Goal: Information Seeking & Learning: Learn about a topic

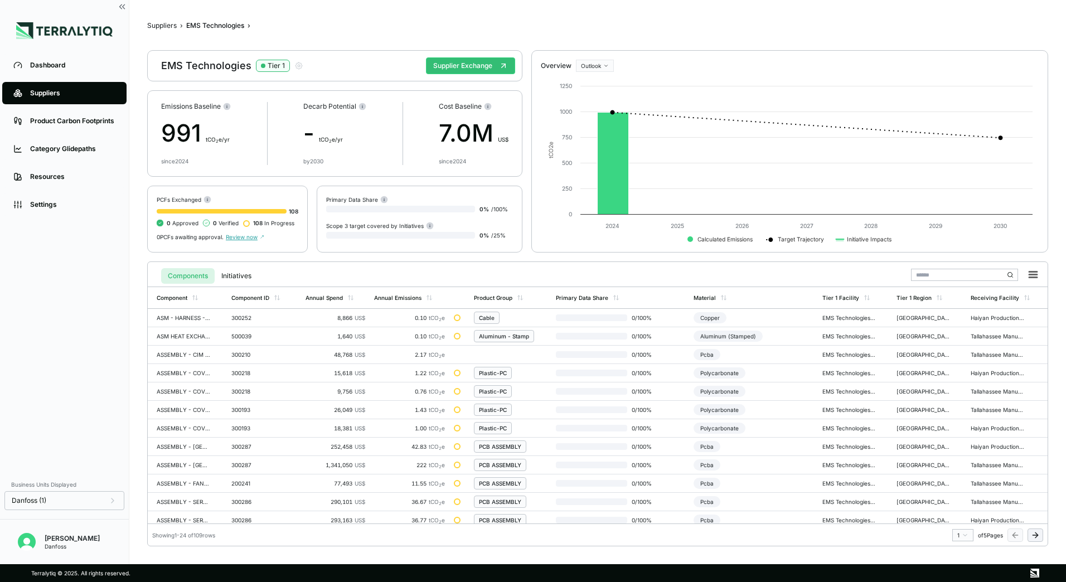
click at [966, 271] on input "text" at bounding box center [964, 275] width 107 height 12
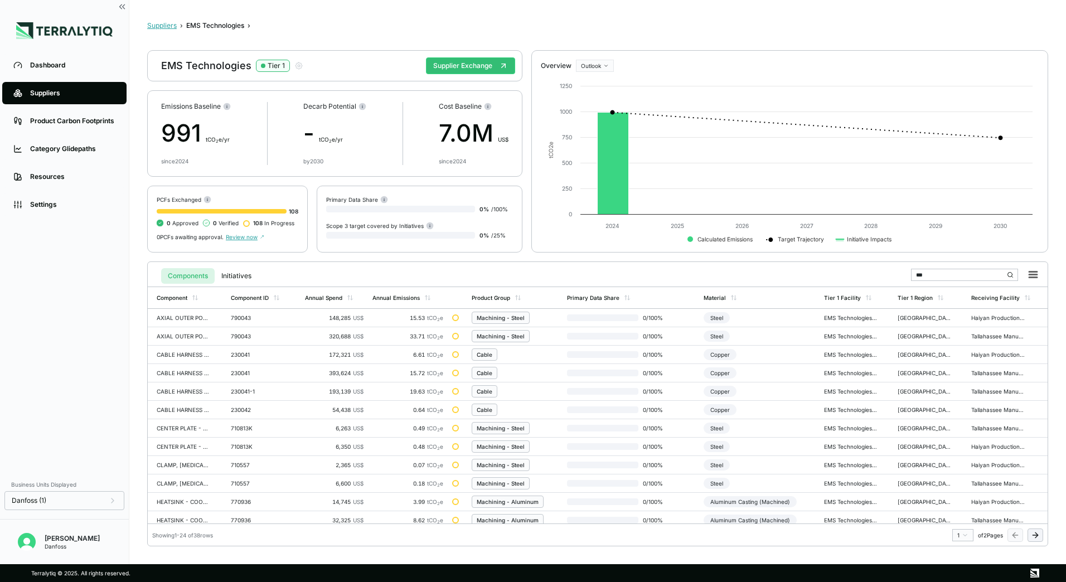
type input "***"
click at [170, 26] on button "Suppliers" at bounding box center [162, 25] width 30 height 9
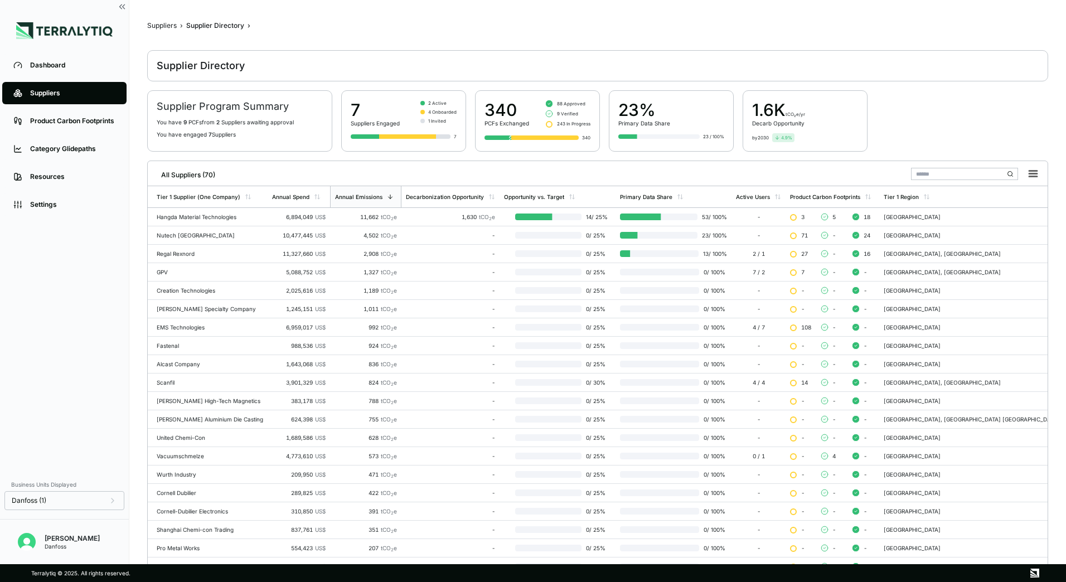
click at [960, 172] on input "text" at bounding box center [964, 174] width 107 height 12
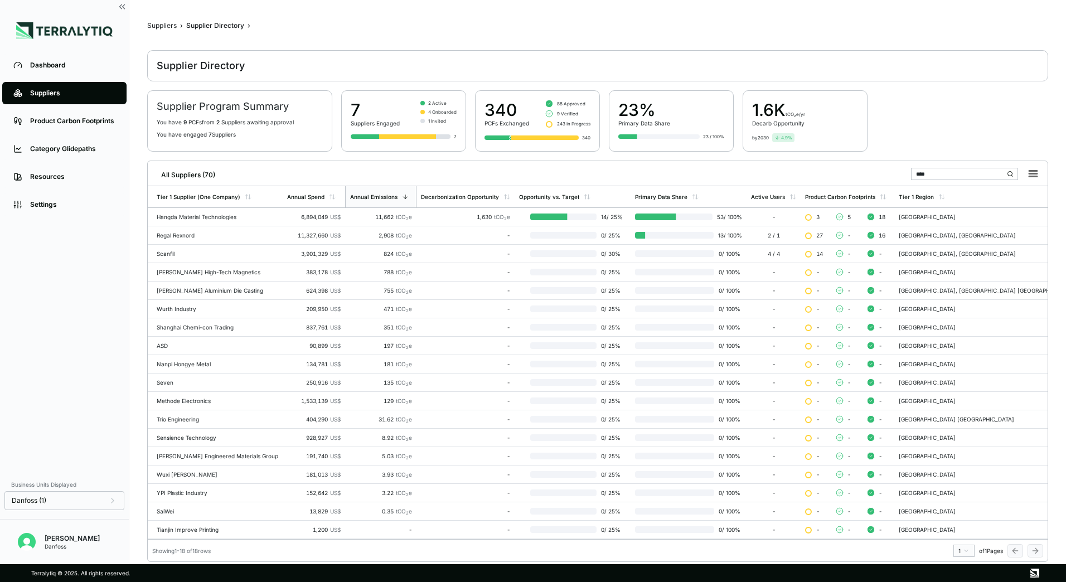
type input "****"
click at [329, 197] on icon at bounding box center [332, 196] width 7 height 7
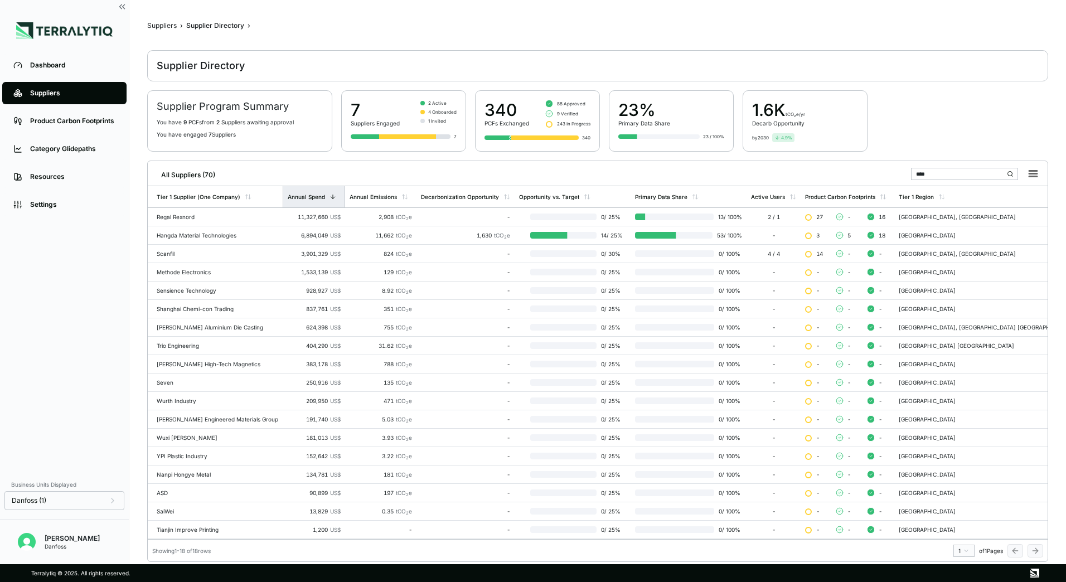
click at [104, 488] on div "Business Units Displayed" at bounding box center [64, 484] width 120 height 13
click at [100, 503] on div "Danfoss (1)" at bounding box center [64, 500] width 105 height 9
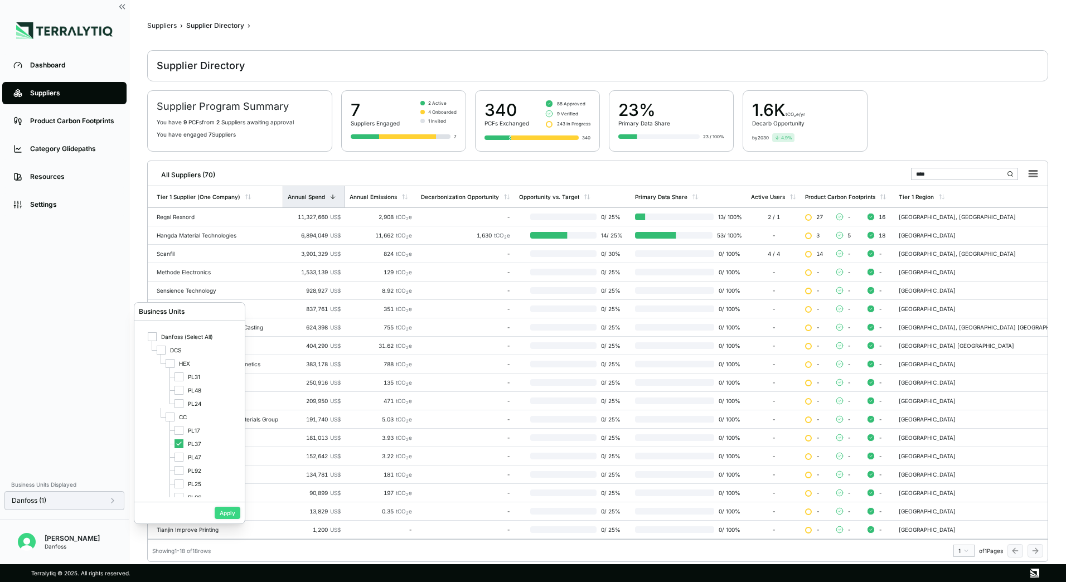
click at [229, 513] on button "Apply" at bounding box center [228, 513] width 26 height 12
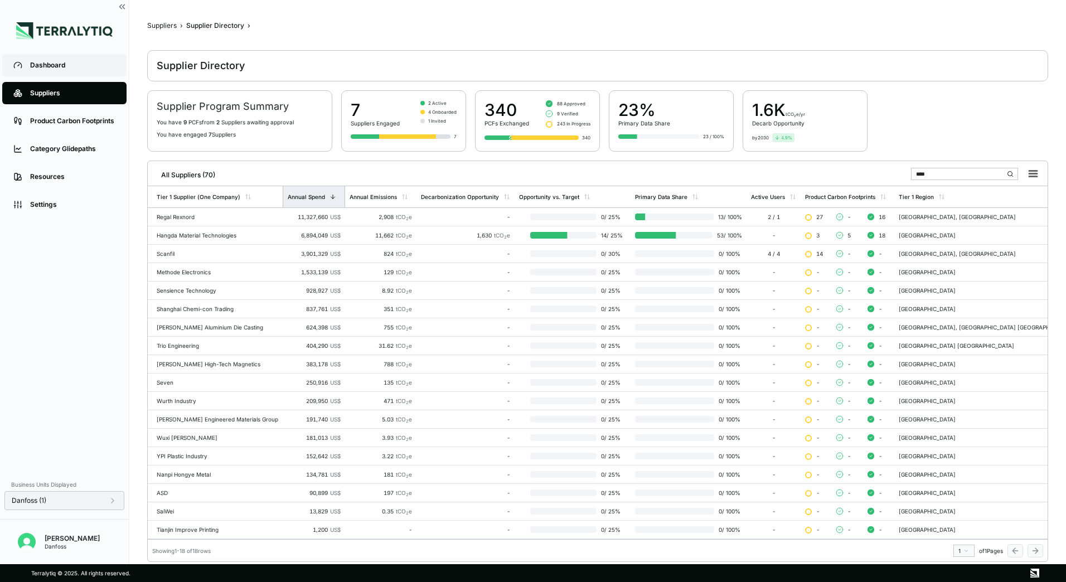
click at [46, 66] on div "Dashboard" at bounding box center [72, 65] width 85 height 9
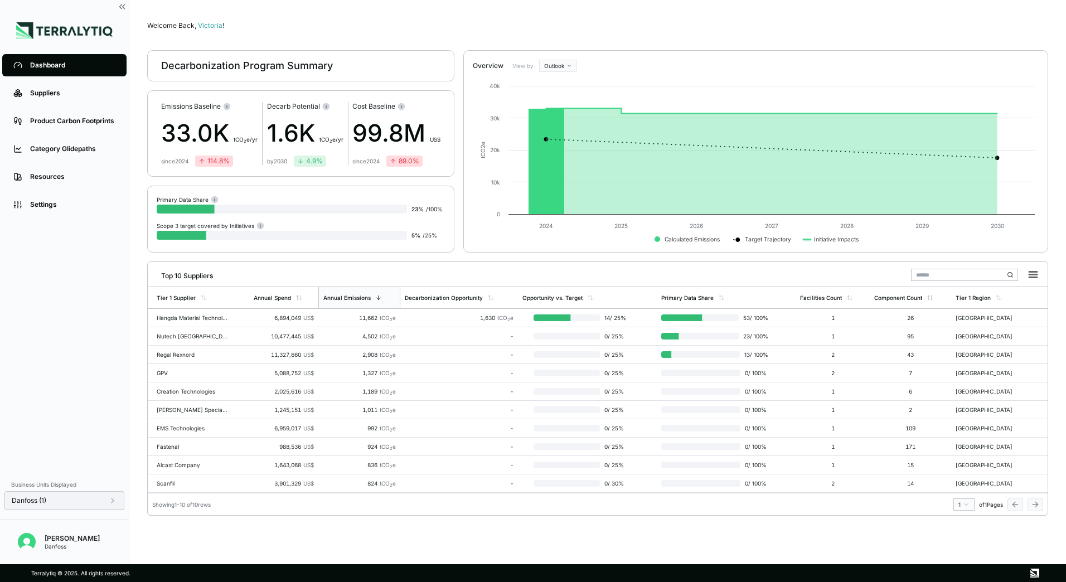
click at [82, 506] on div "Danfoss (1)" at bounding box center [64, 500] width 120 height 19
click at [91, 499] on div "Danfoss (1)" at bounding box center [64, 500] width 105 height 9
click at [229, 518] on button "Apply" at bounding box center [228, 513] width 26 height 12
click at [193, 295] on div "Tier 1 Supplier" at bounding box center [176, 297] width 39 height 7
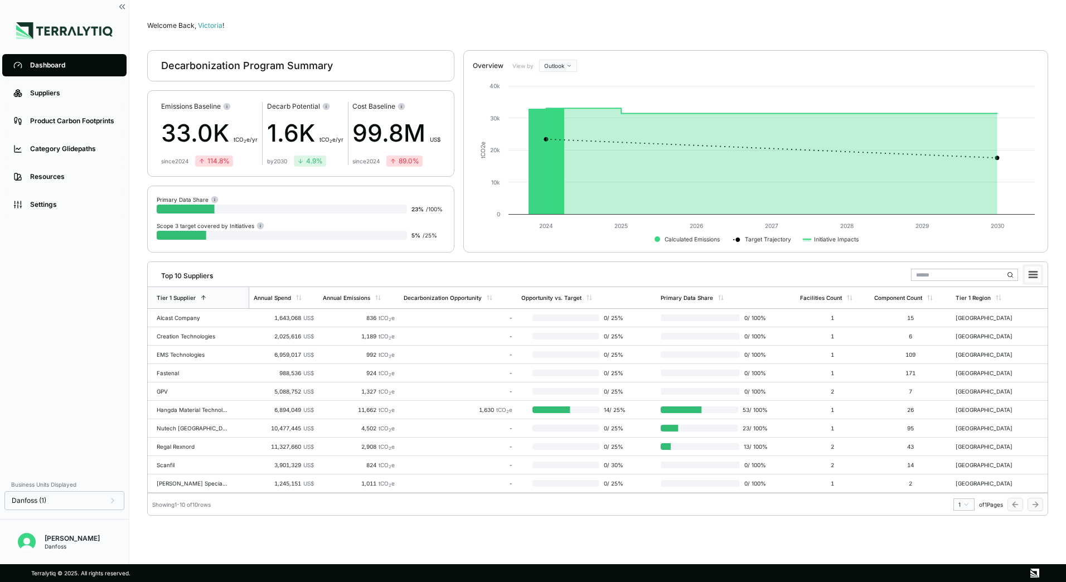
click at [1034, 273] on rect at bounding box center [1033, 275] width 16 height 16
click at [299, 303] on div "Annual Spend" at bounding box center [283, 297] width 69 height 21
click at [1037, 273] on rect at bounding box center [1033, 275] width 16 height 16
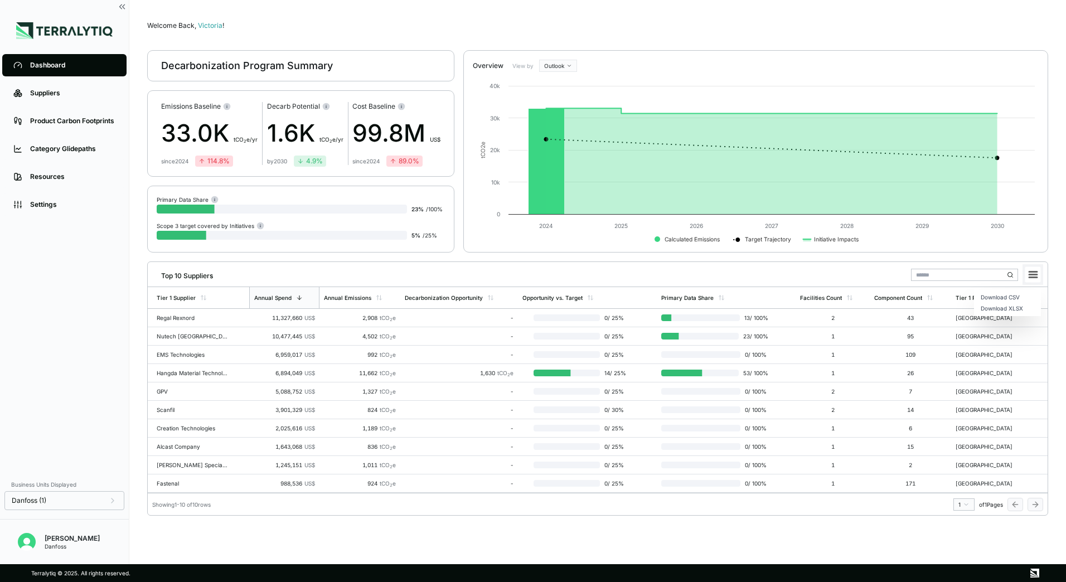
click at [1037, 273] on rect at bounding box center [1033, 275] width 16 height 16
click at [35, 94] on div "Suppliers" at bounding box center [72, 93] width 85 height 9
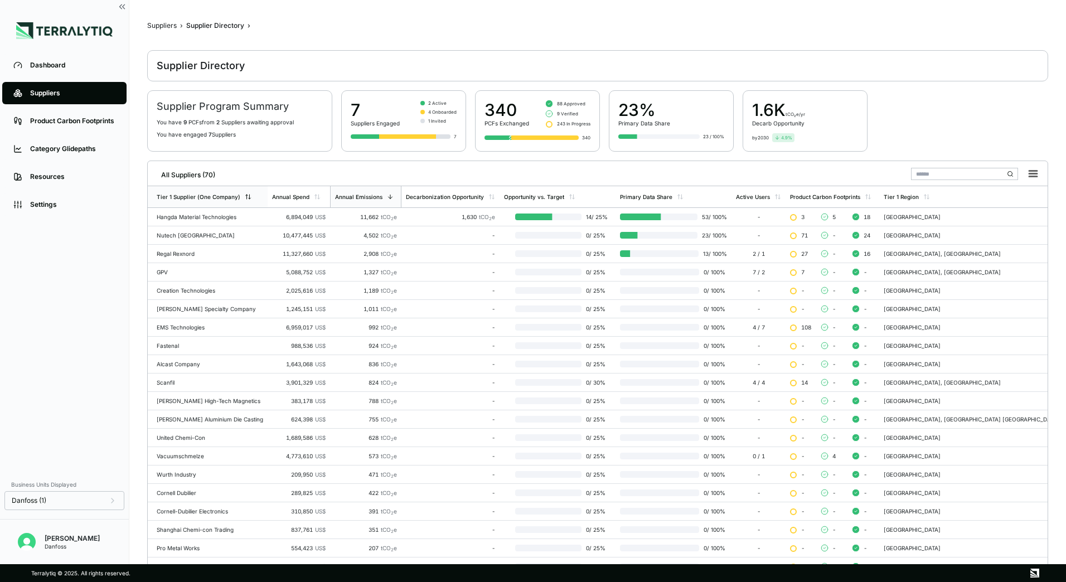
click at [240, 198] on div "Tier 1 Supplier (One Company)" at bounding box center [204, 196] width 95 height 7
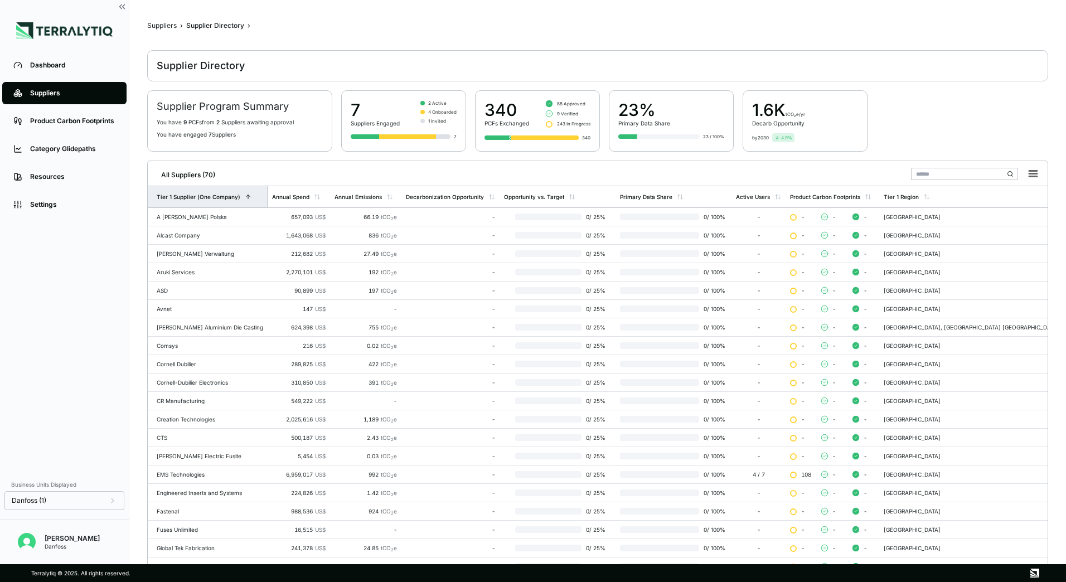
click at [240, 198] on div "Tier 1 Supplier (One Company)" at bounding box center [204, 196] width 95 height 7
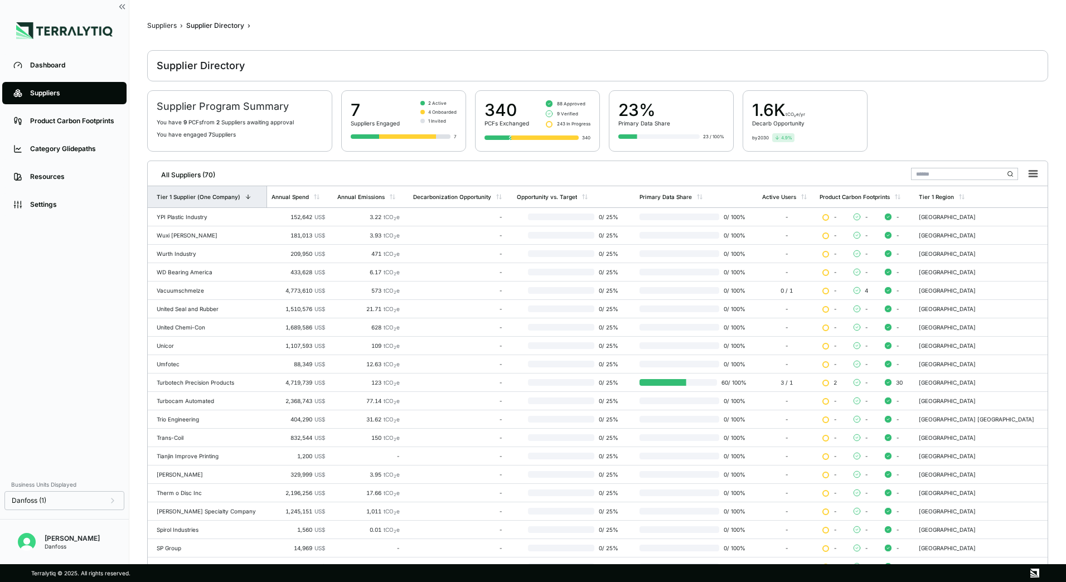
click at [249, 204] on div "Tier 1 Supplier (One Company)" at bounding box center [207, 196] width 119 height 21
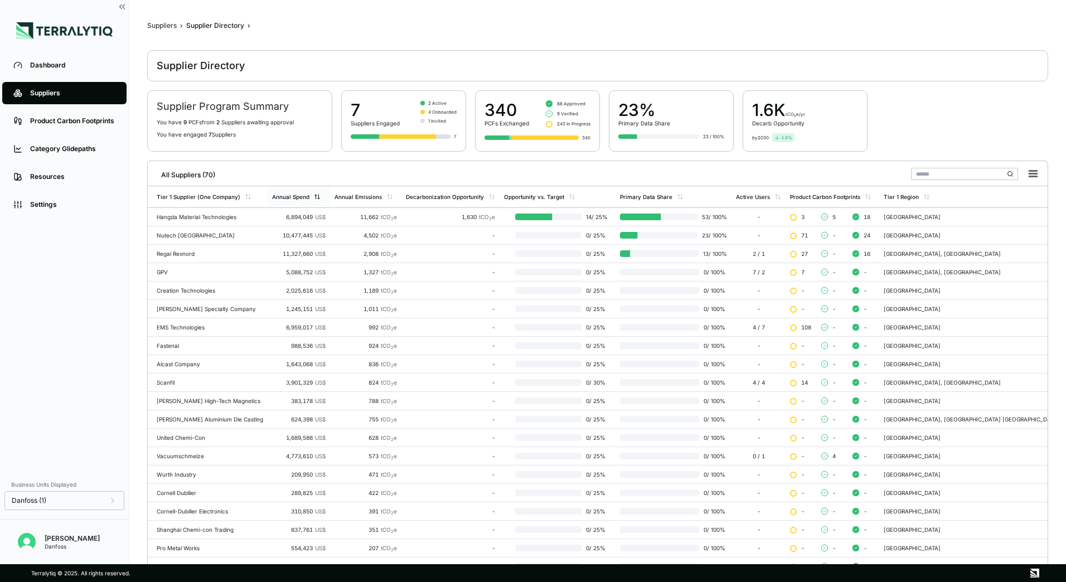
click at [328, 201] on div "Annual Spend" at bounding box center [299, 196] width 62 height 21
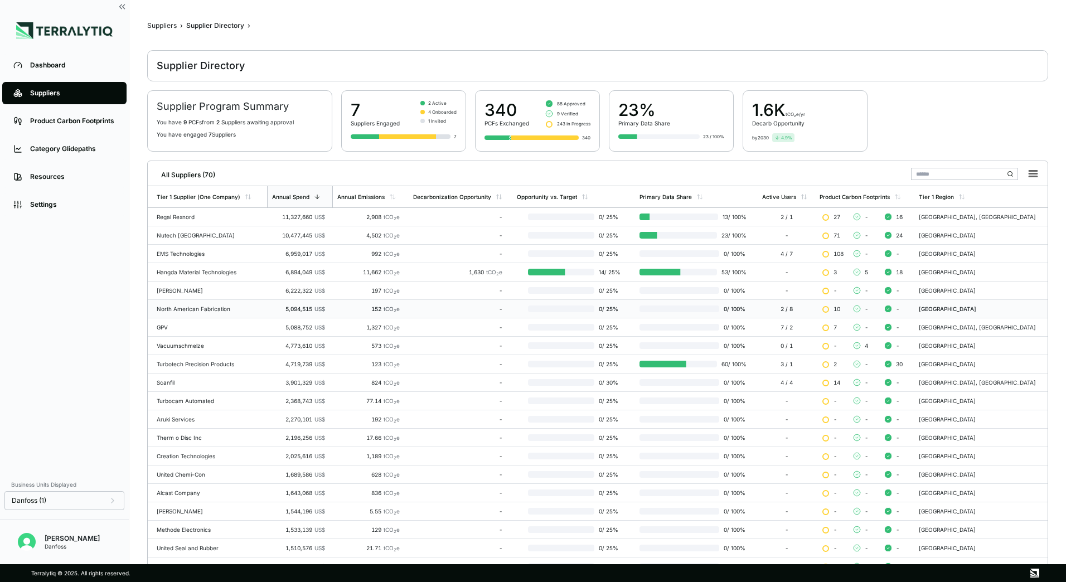
click at [202, 307] on div "North American Fabrication" at bounding box center [210, 308] width 106 height 7
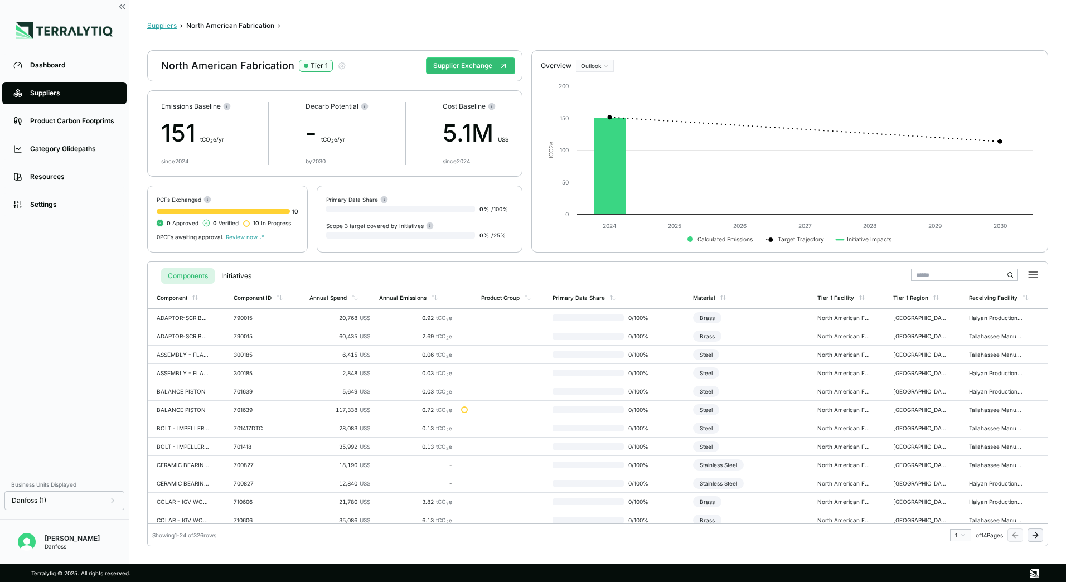
click at [173, 24] on button "Suppliers" at bounding box center [162, 25] width 30 height 9
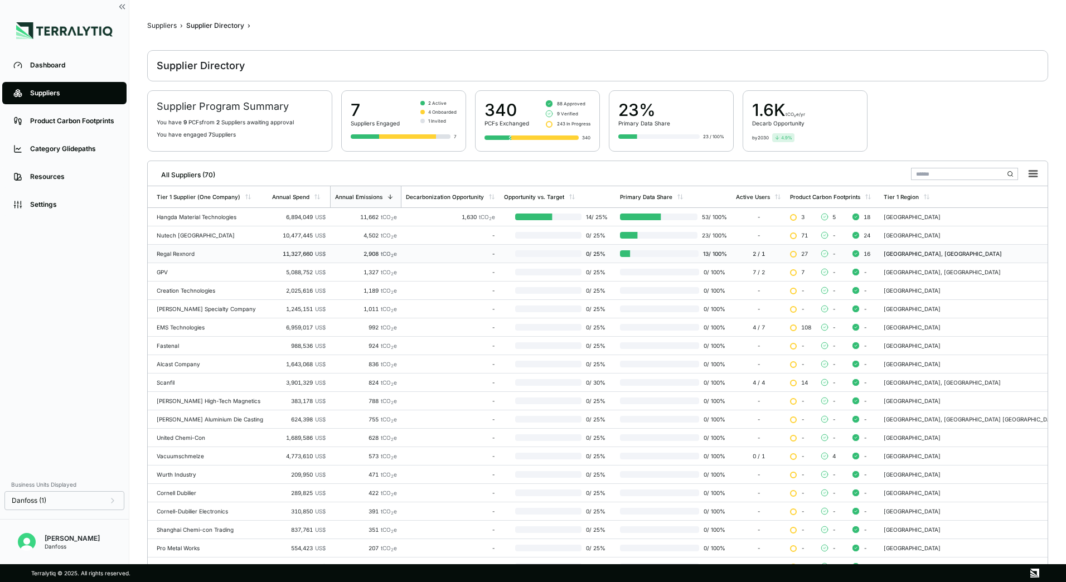
click at [191, 254] on div "Regal Rexnord" at bounding box center [210, 253] width 106 height 7
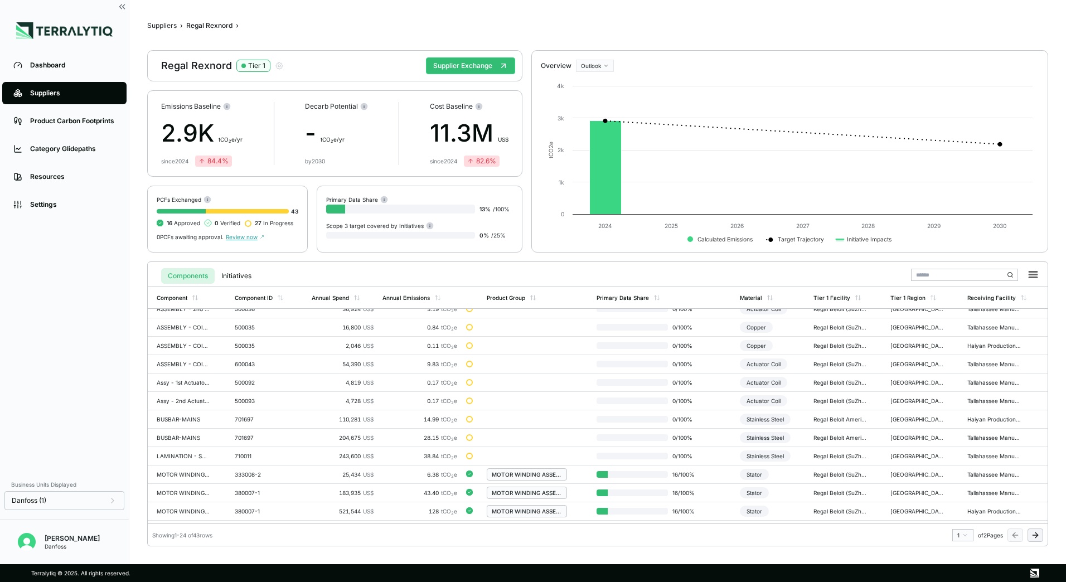
scroll to position [227, 0]
click at [155, 27] on button "Suppliers" at bounding box center [162, 25] width 30 height 9
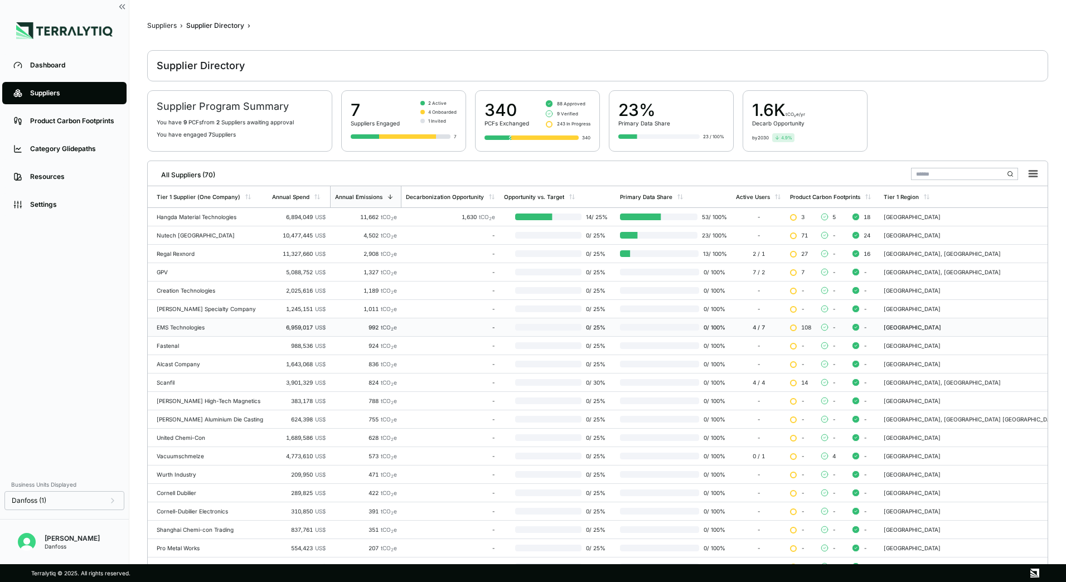
click at [182, 327] on div "EMS Technologies" at bounding box center [210, 327] width 106 height 7
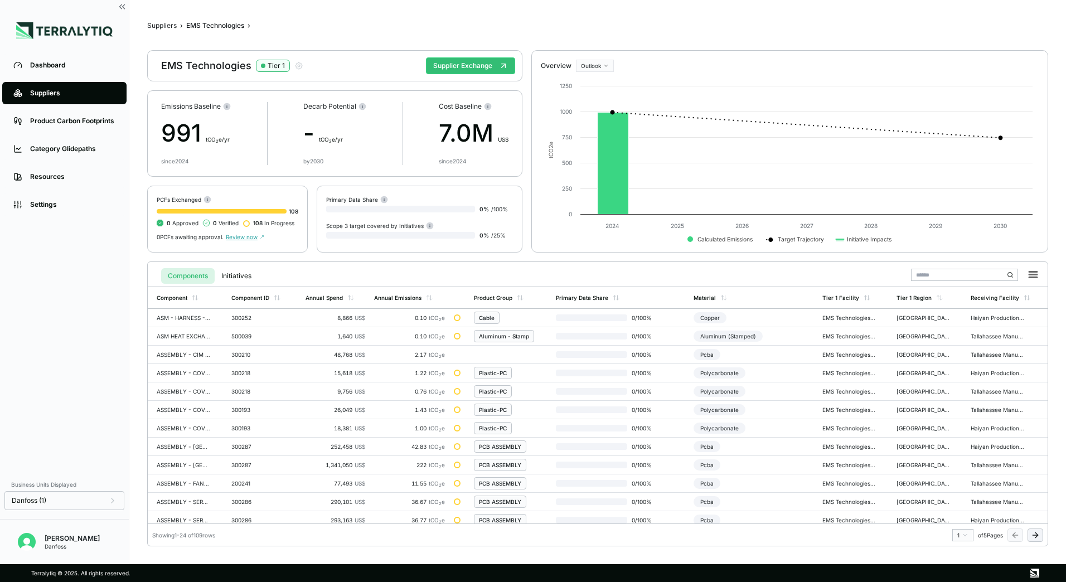
click at [1033, 538] on icon at bounding box center [1035, 535] width 9 height 9
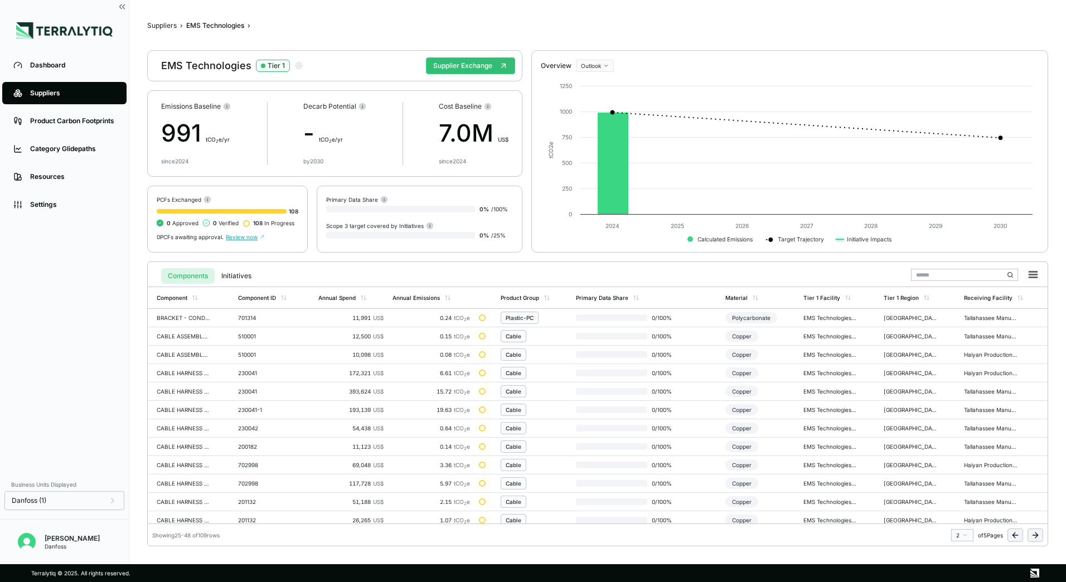
click at [1032, 536] on icon at bounding box center [1035, 535] width 9 height 9
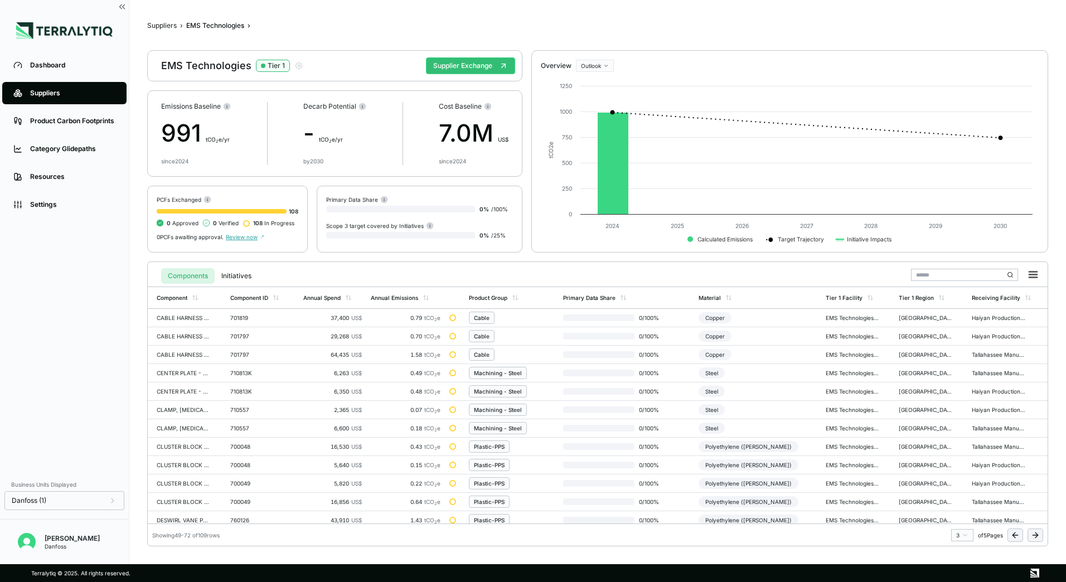
click at [1032, 536] on icon at bounding box center [1035, 535] width 9 height 9
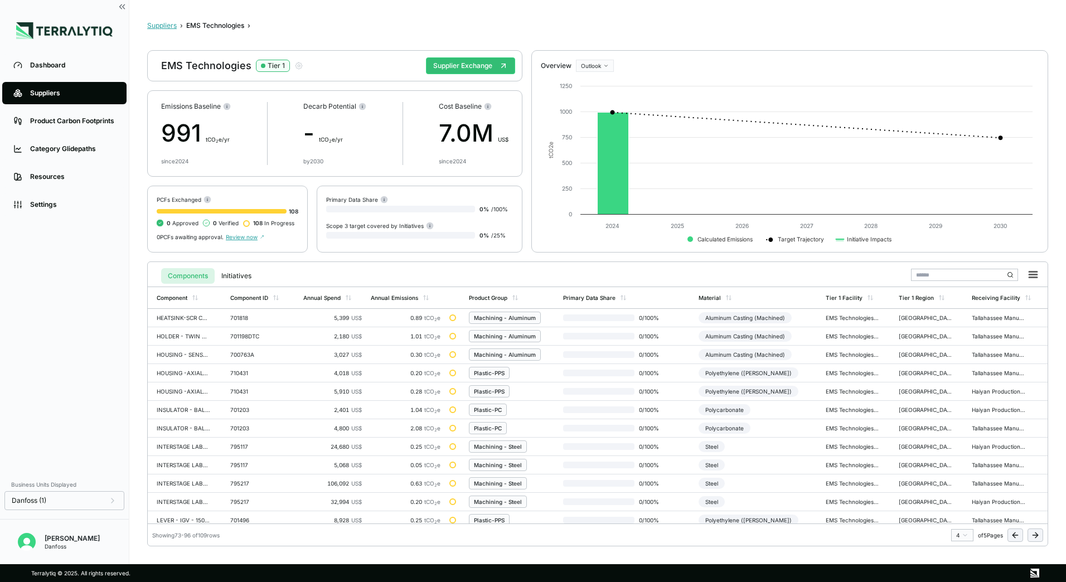
click at [152, 25] on button "Suppliers" at bounding box center [162, 25] width 30 height 9
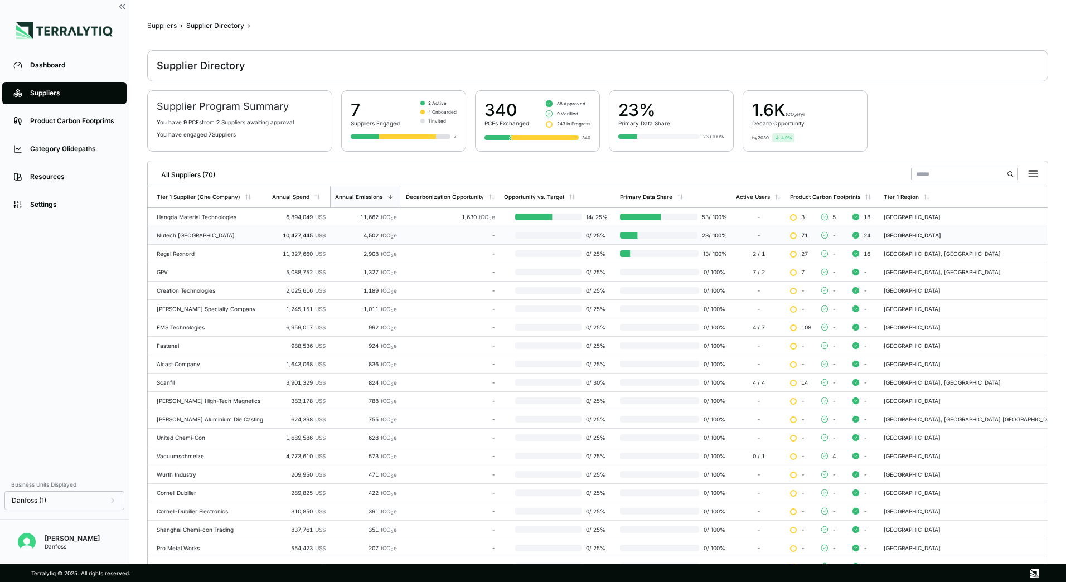
click at [196, 239] on td "Nutech [GEOGRAPHIC_DATA]" at bounding box center [208, 235] width 120 height 18
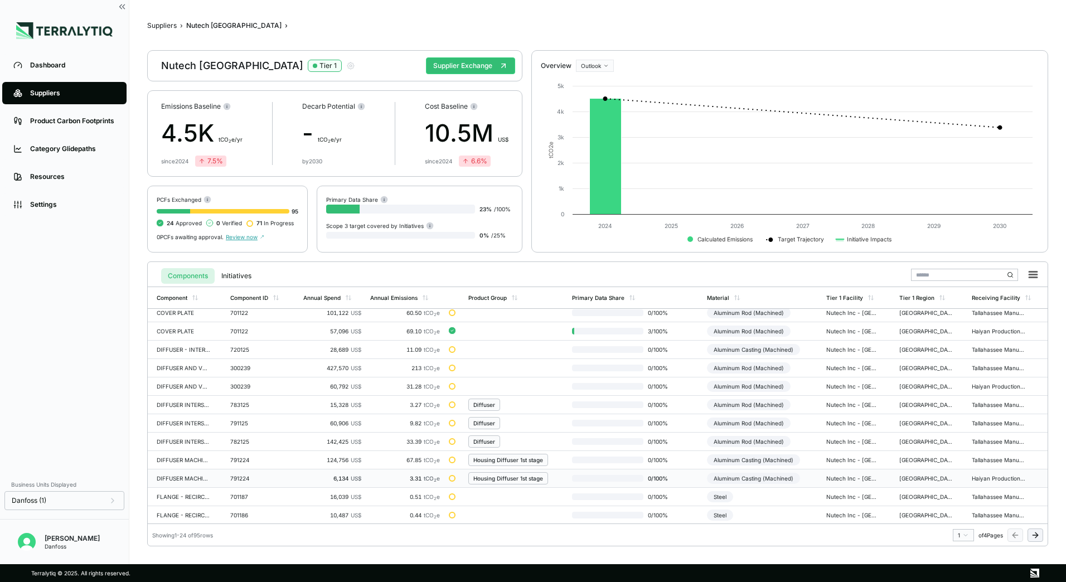
scroll to position [227, 0]
click at [1037, 538] on icon at bounding box center [1035, 535] width 9 height 9
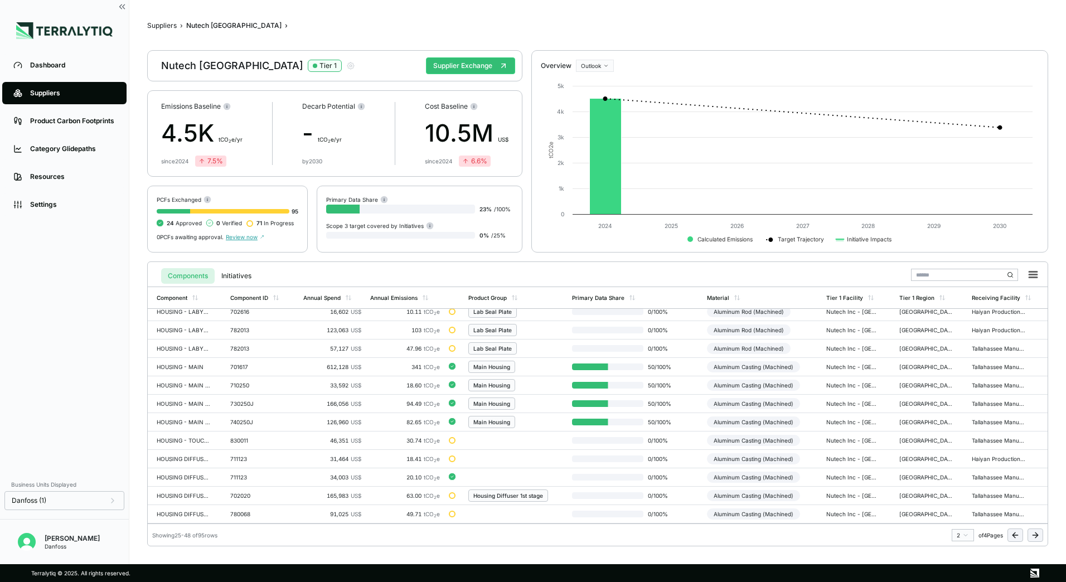
click at [1038, 540] on button at bounding box center [1035, 534] width 16 height 13
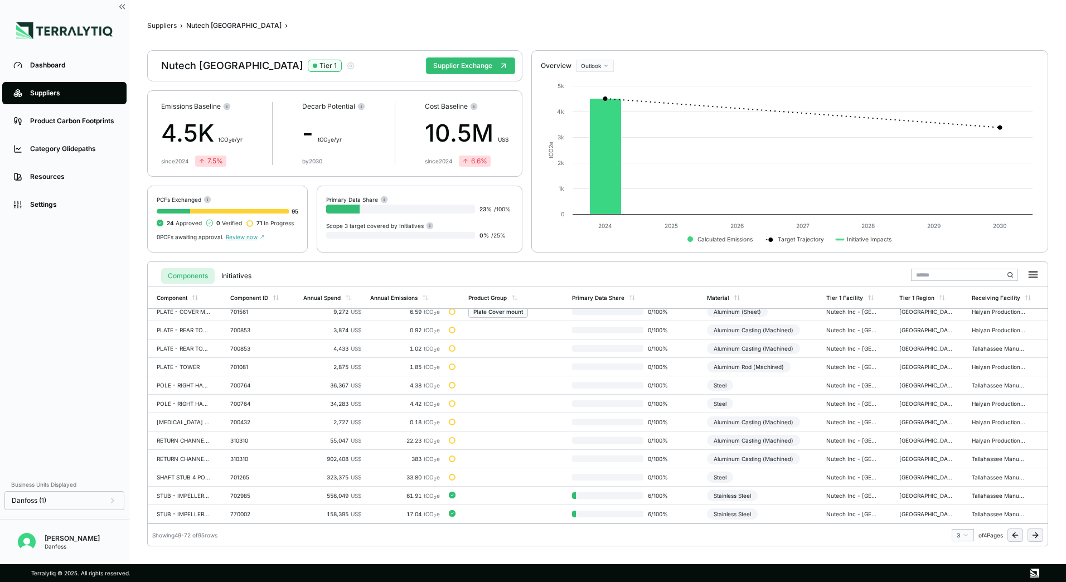
click at [1029, 538] on button at bounding box center [1035, 534] width 16 height 13
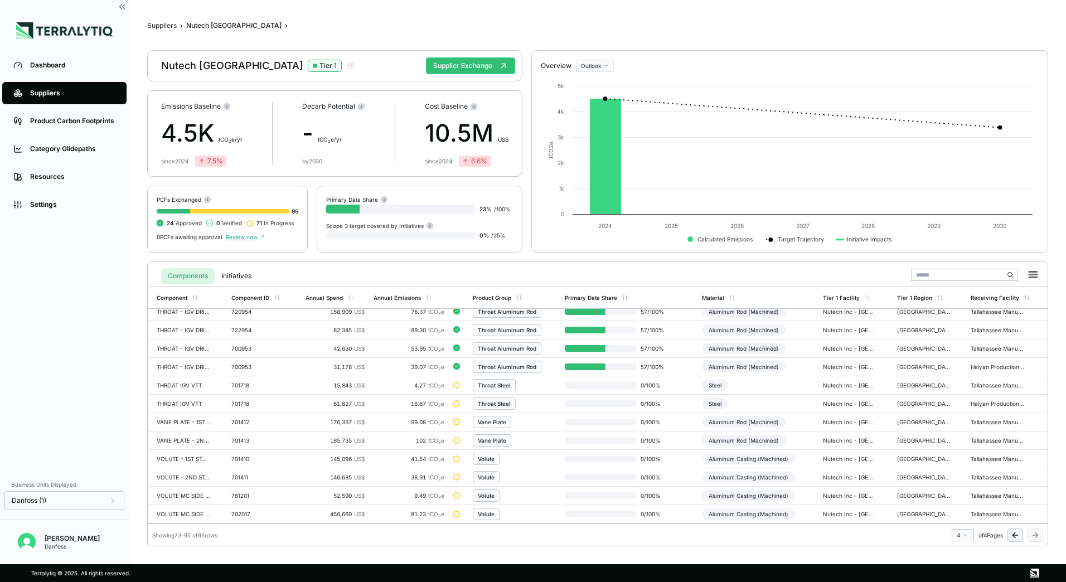
click at [1012, 540] on button at bounding box center [1015, 534] width 16 height 13
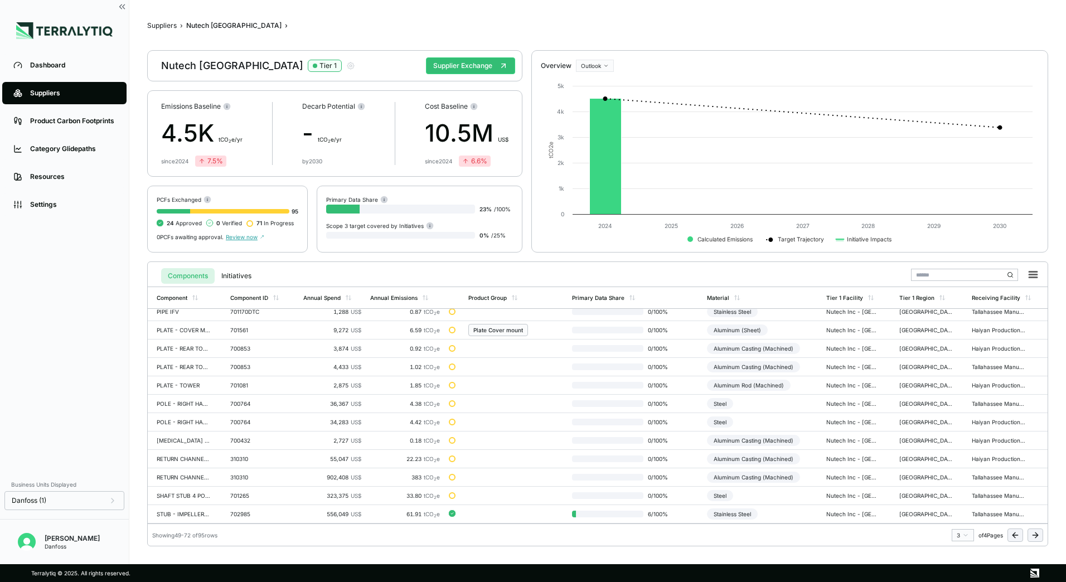
scroll to position [227, 0]
click at [1012, 540] on button at bounding box center [1015, 534] width 16 height 13
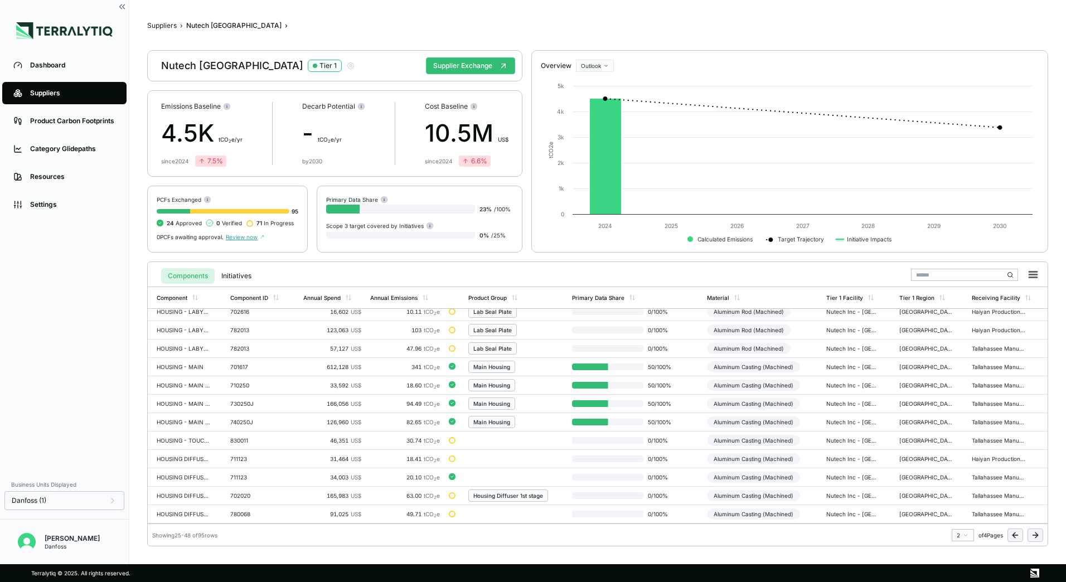
click at [1012, 540] on button at bounding box center [1015, 534] width 16 height 13
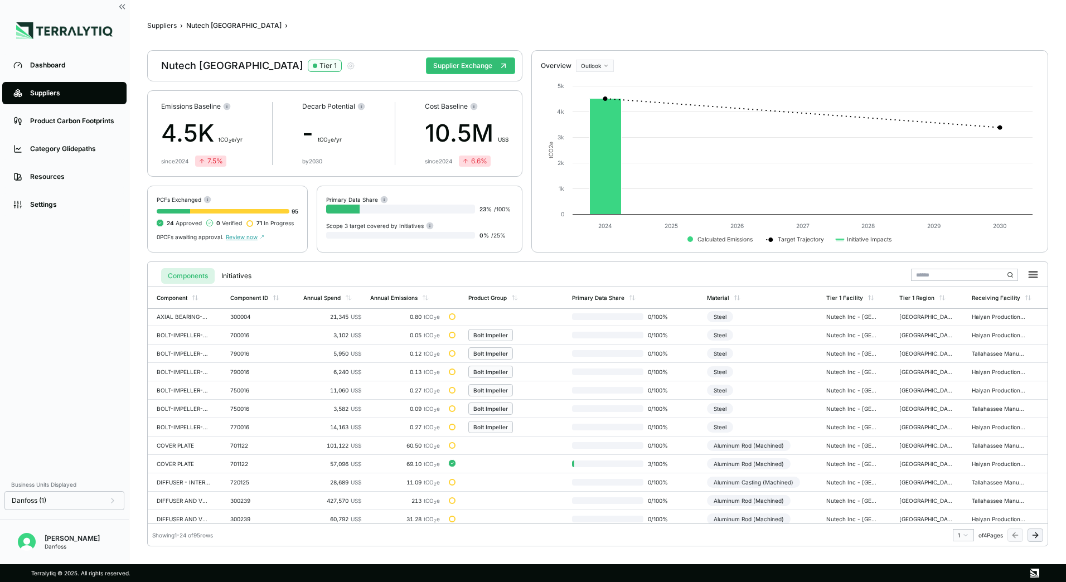
scroll to position [0, 0]
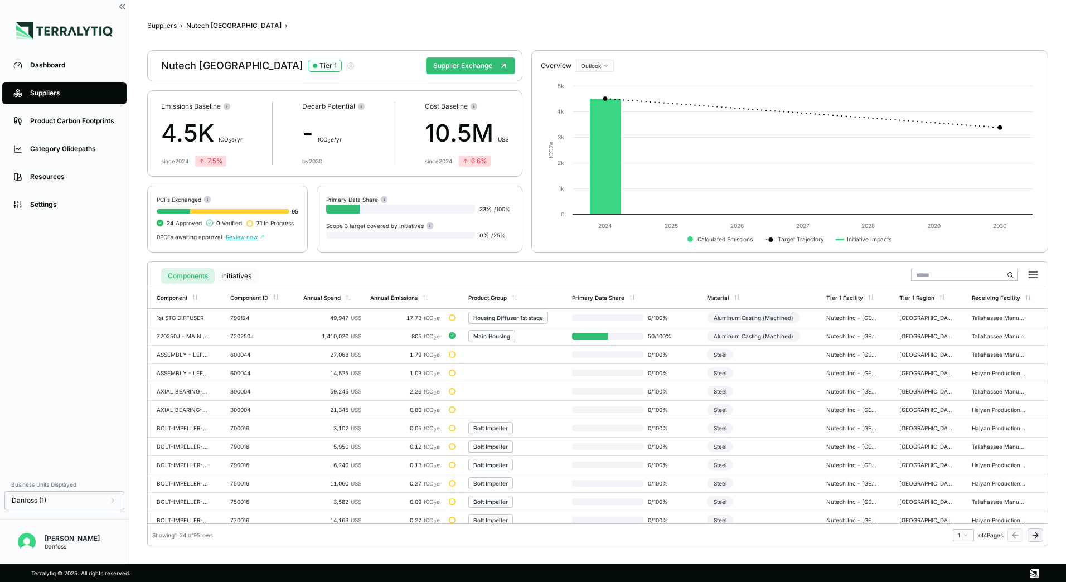
click at [230, 271] on button "Initiatives" at bounding box center [236, 276] width 43 height 16
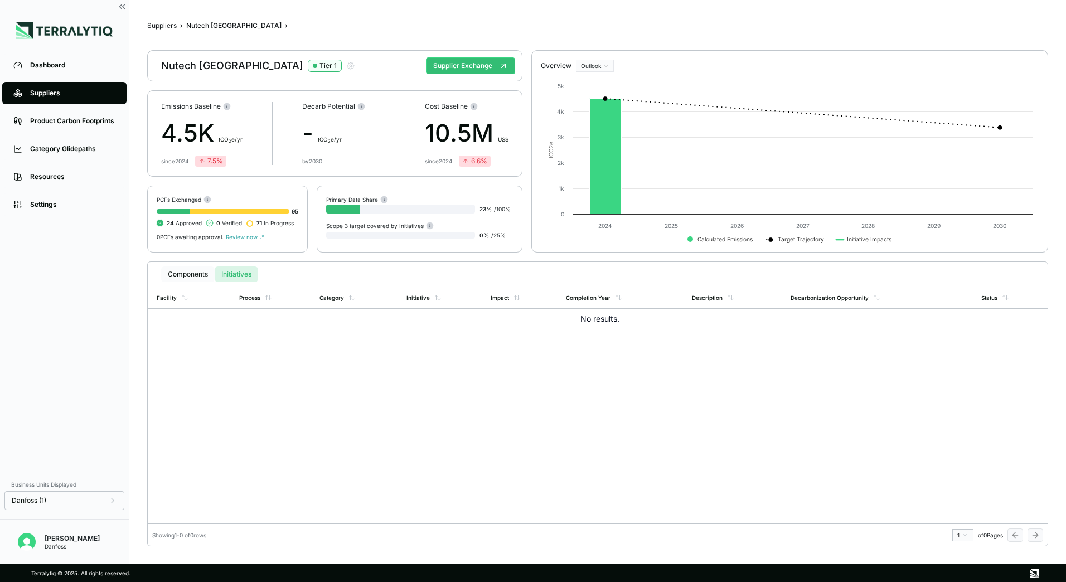
click at [192, 275] on button "Components" at bounding box center [188, 274] width 54 height 16
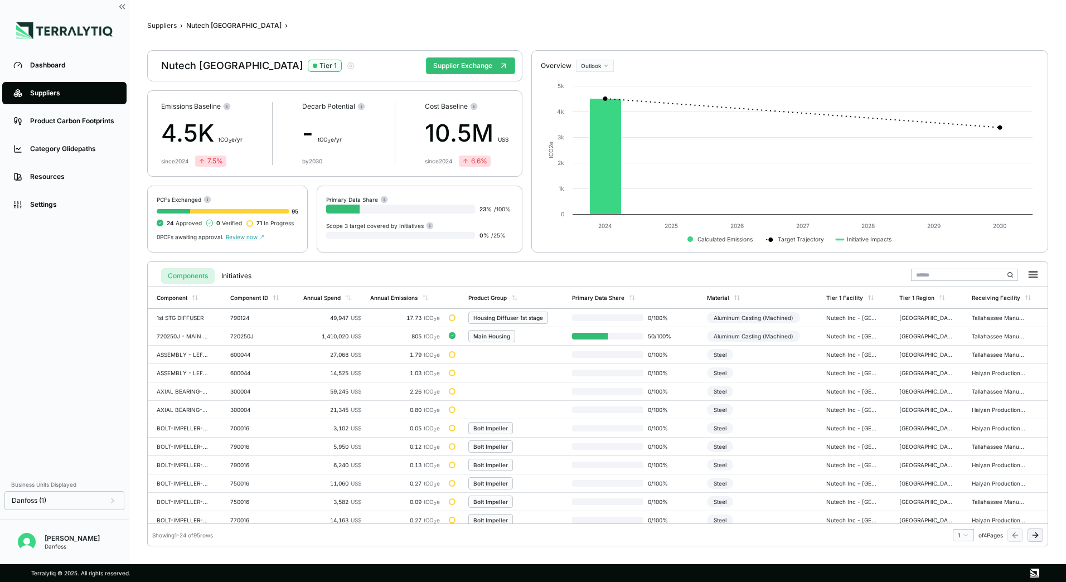
click at [202, 161] on icon at bounding box center [202, 161] width 0 height 4
click at [163, 25] on button "Suppliers" at bounding box center [162, 25] width 30 height 9
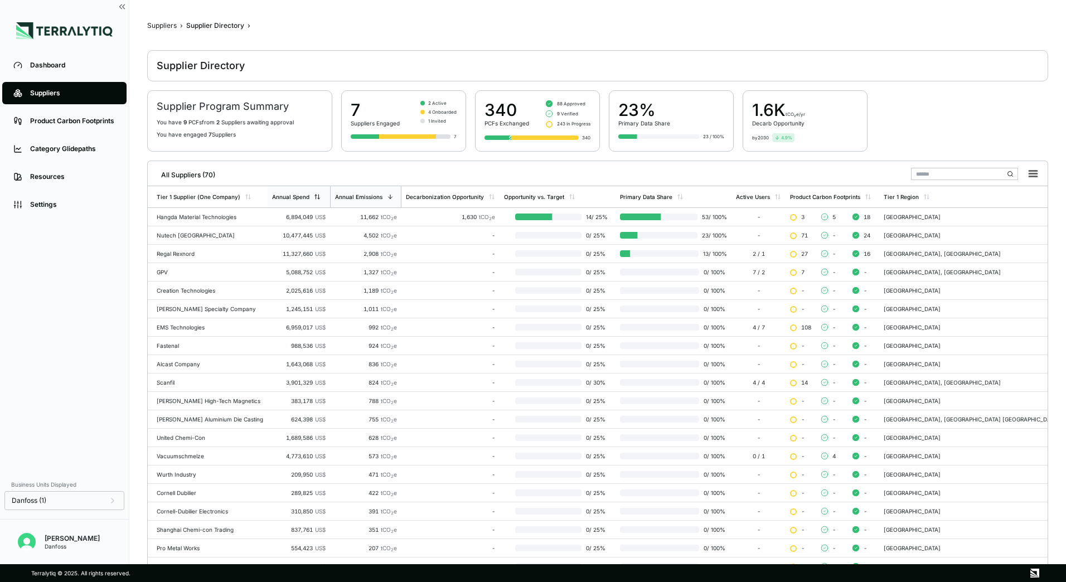
click at [320, 197] on div "Annual Spend" at bounding box center [296, 196] width 48 height 7
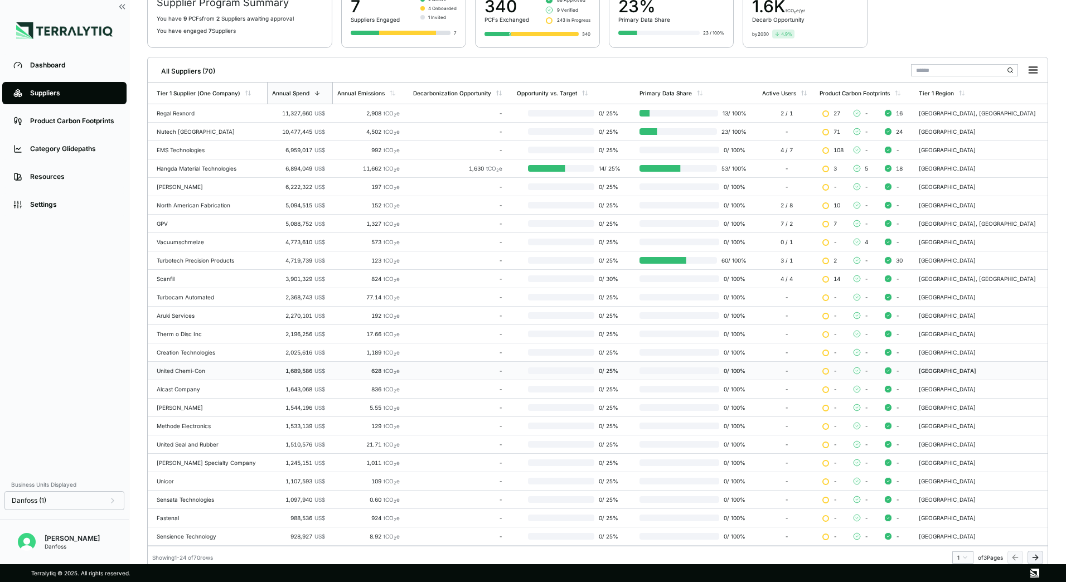
scroll to position [108, 0]
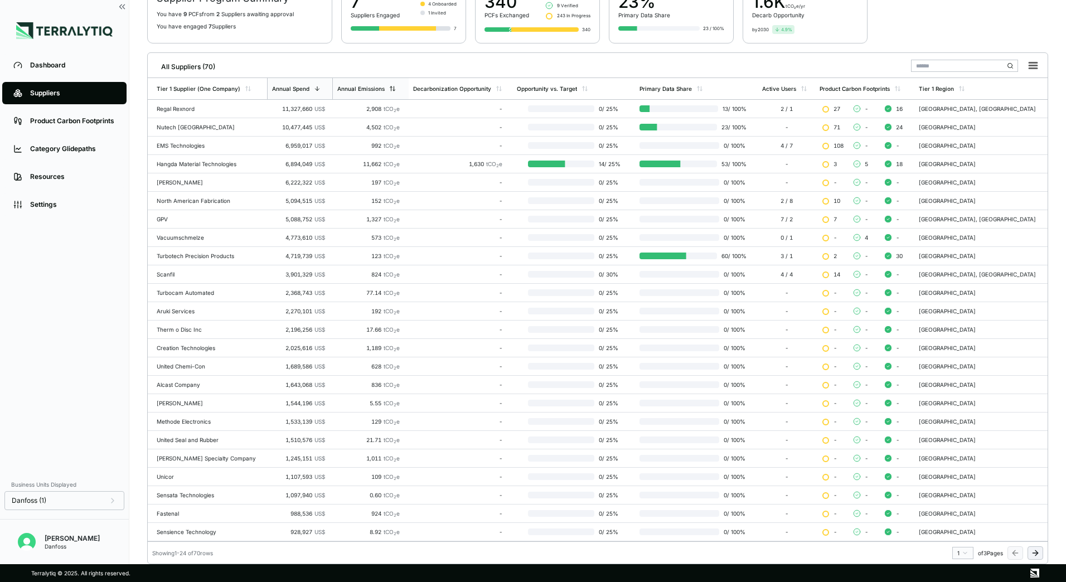
click at [370, 91] on div "Annual Emissions" at bounding box center [360, 88] width 47 height 7
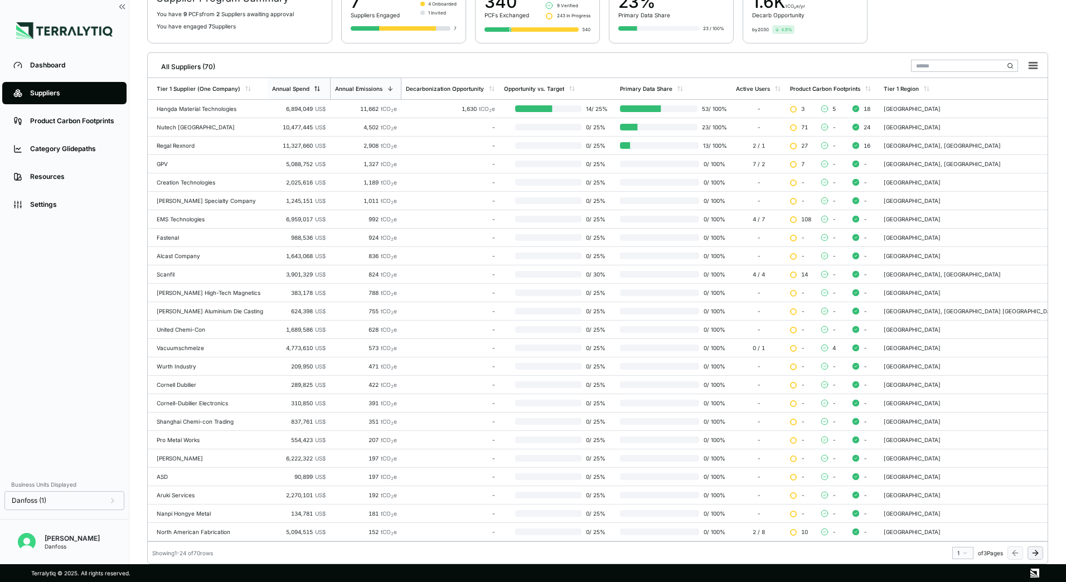
click at [309, 92] on div "Annual Spend" at bounding box center [299, 88] width 62 height 21
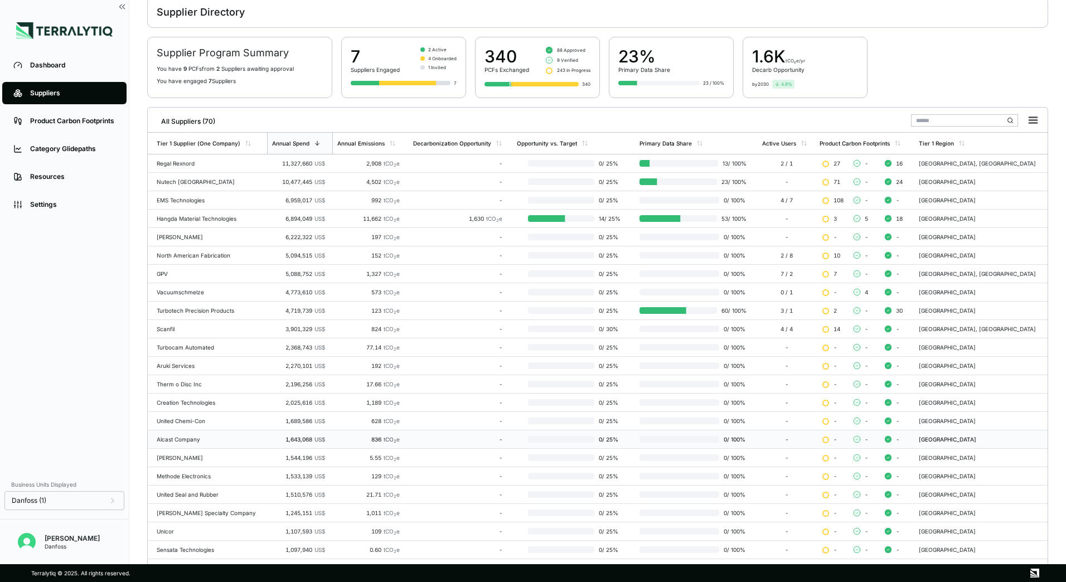
scroll to position [0, 0]
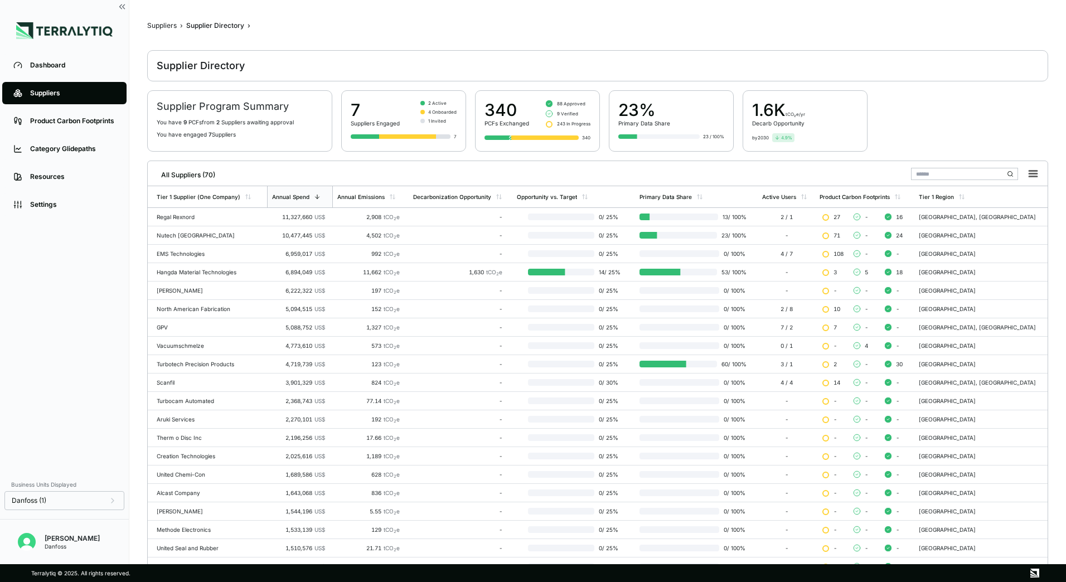
click at [51, 546] on div "Danfoss" at bounding box center [72, 546] width 55 height 7
drag, startPoint x: 85, startPoint y: 543, endPoint x: 78, endPoint y: 546, distance: 7.5
click at [84, 543] on div "Danfoss" at bounding box center [72, 546] width 55 height 7
click at [27, 545] on img "Open user button" at bounding box center [27, 542] width 18 height 18
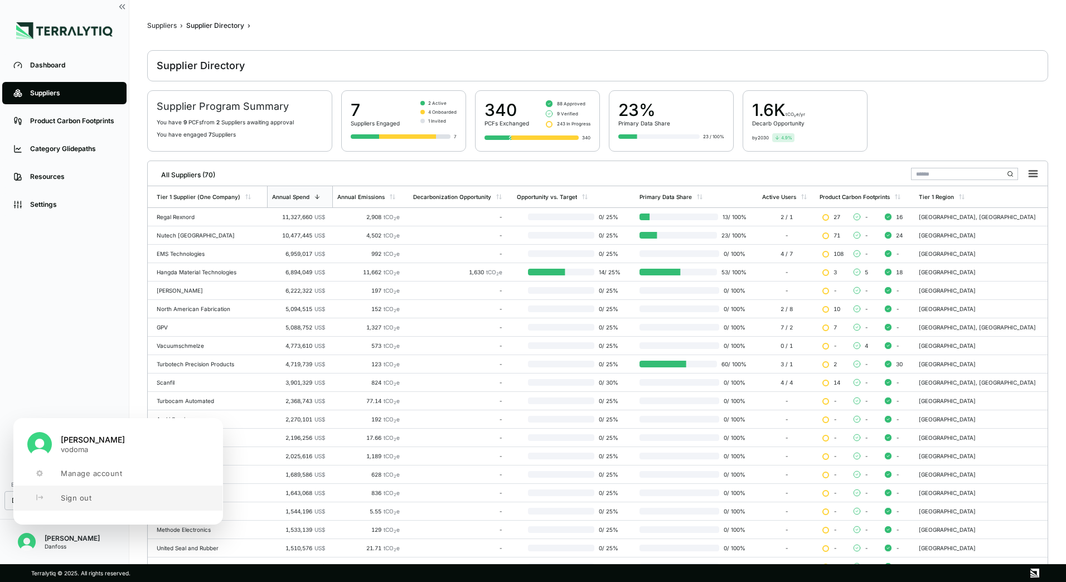
click at [77, 506] on button "Sign out" at bounding box center [118, 497] width 208 height 25
